Goal: Check status: Check status

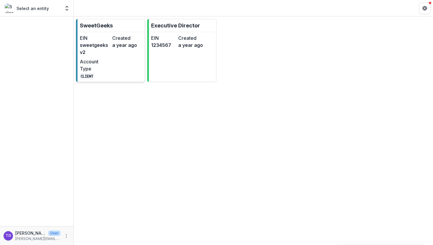
click at [110, 38] on div "EIN sweetgeeksv2 Created a year ago Account Type CLIENT" at bounding box center [111, 57] width 63 height 45
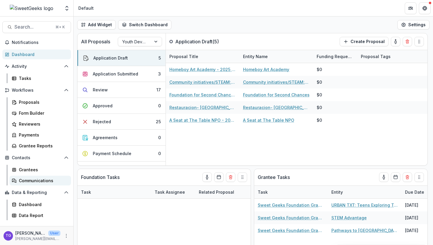
click at [43, 177] on link "Communications" at bounding box center [40, 181] width 62 height 10
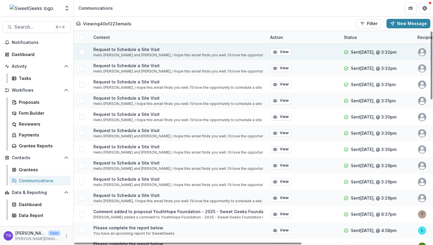
click at [127, 50] on p "Request to Schedule a Site Visit" at bounding box center [178, 49] width 170 height 6
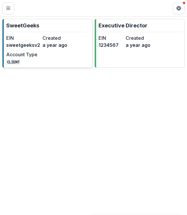
click at [48, 50] on div "EIN sweetgeeksv2 Created a year ago Account Type CLIENT" at bounding box center [41, 50] width 70 height 31
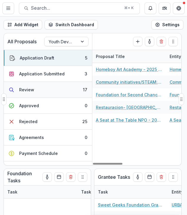
click at [54, 86] on button "Review 17" at bounding box center [48, 90] width 88 height 16
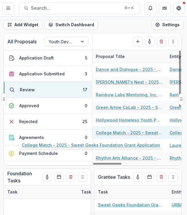
click at [121, 133] on link "College Match - 2025 - Sweet Geeks Foundation Grant Application" at bounding box center [129, 133] width 67 height 6
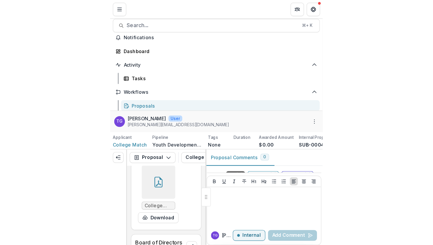
scroll to position [1219, 0]
